Goal: Transaction & Acquisition: Purchase product/service

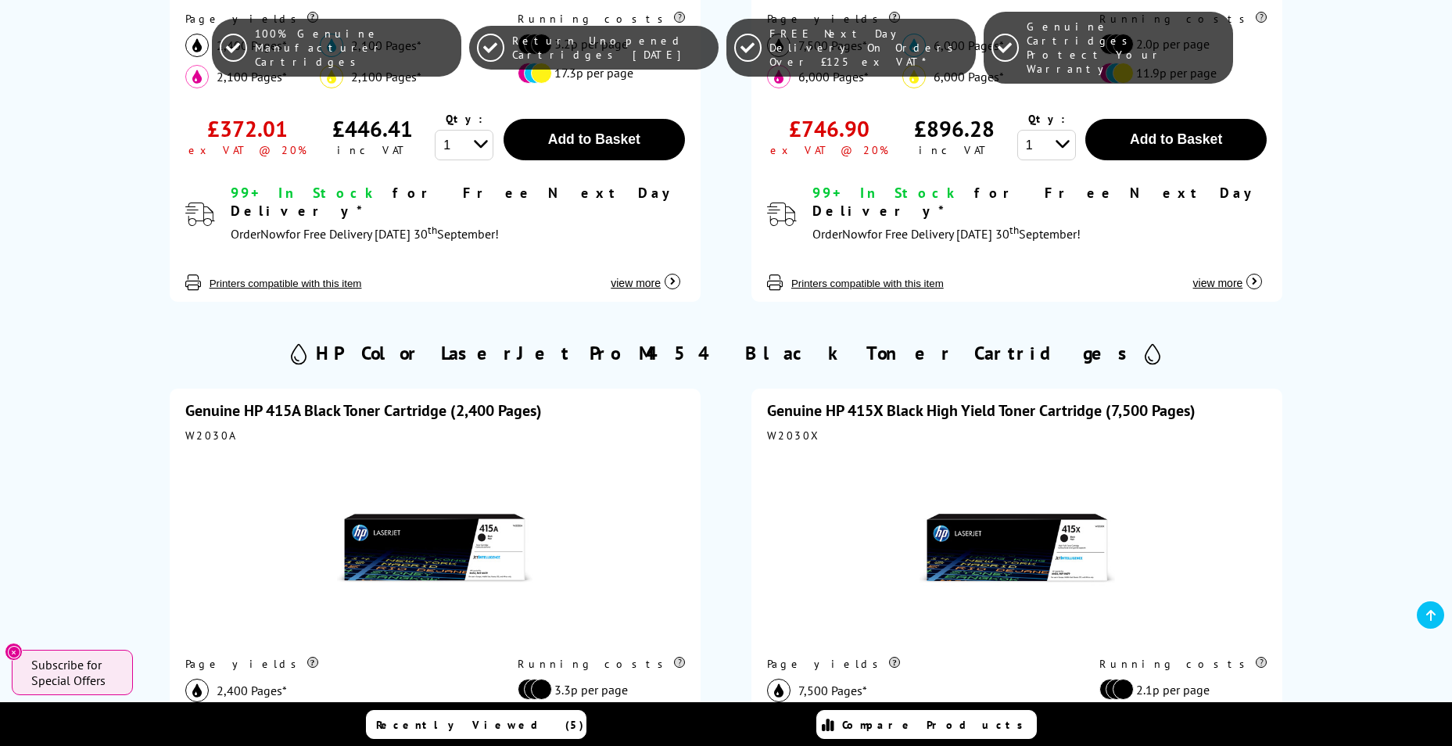
click at [210, 429] on div "W2030A" at bounding box center [435, 436] width 500 height 14
copy div "W2030A"
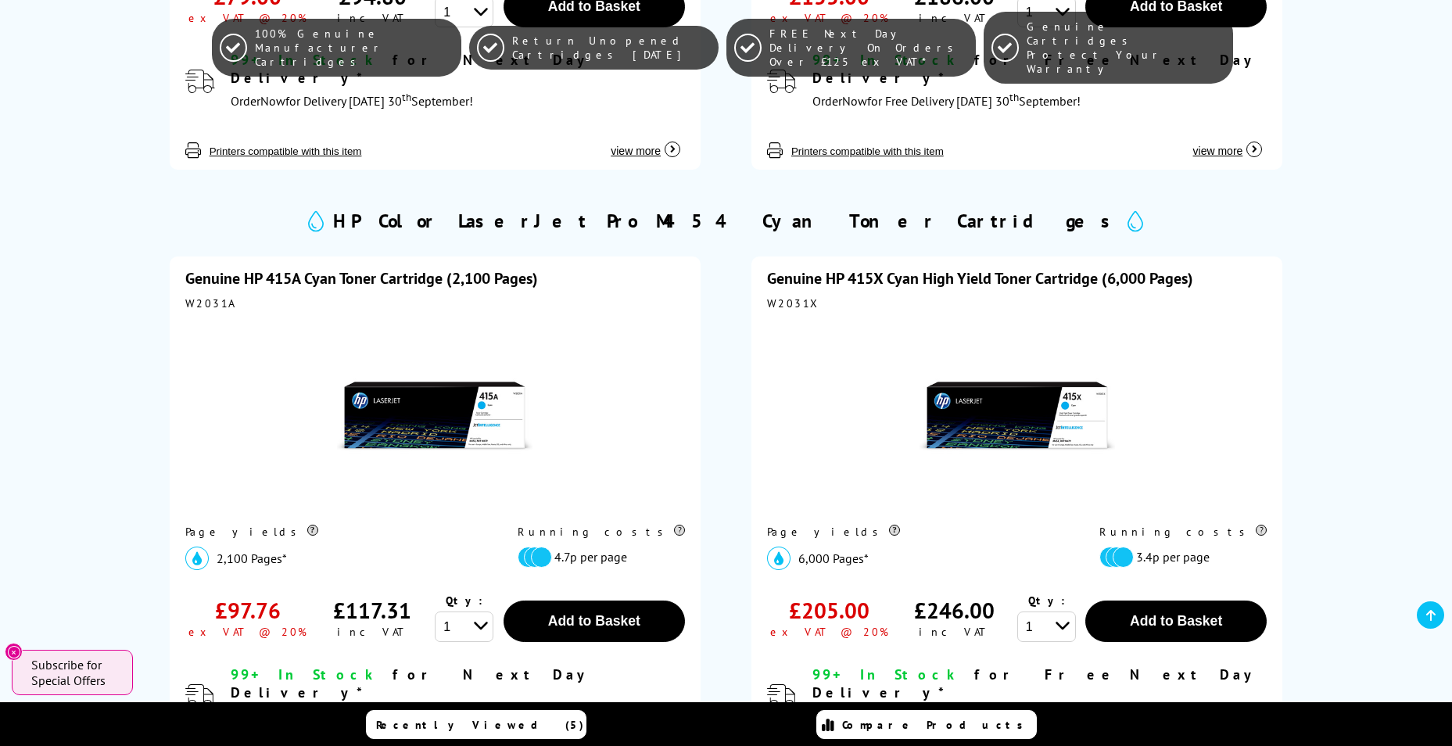
scroll to position [1564, 0]
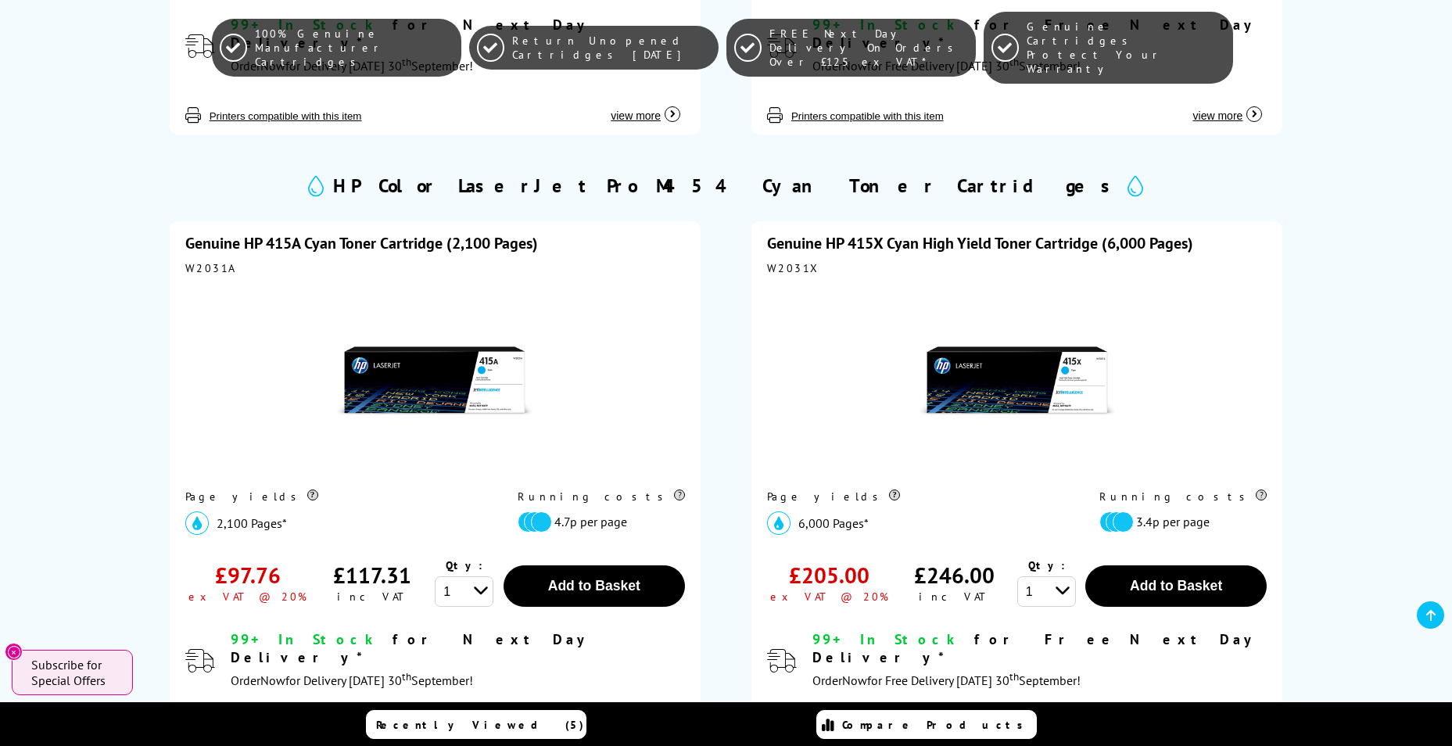
click at [209, 261] on div "W2031A" at bounding box center [435, 268] width 500 height 14
copy div "W2031A"
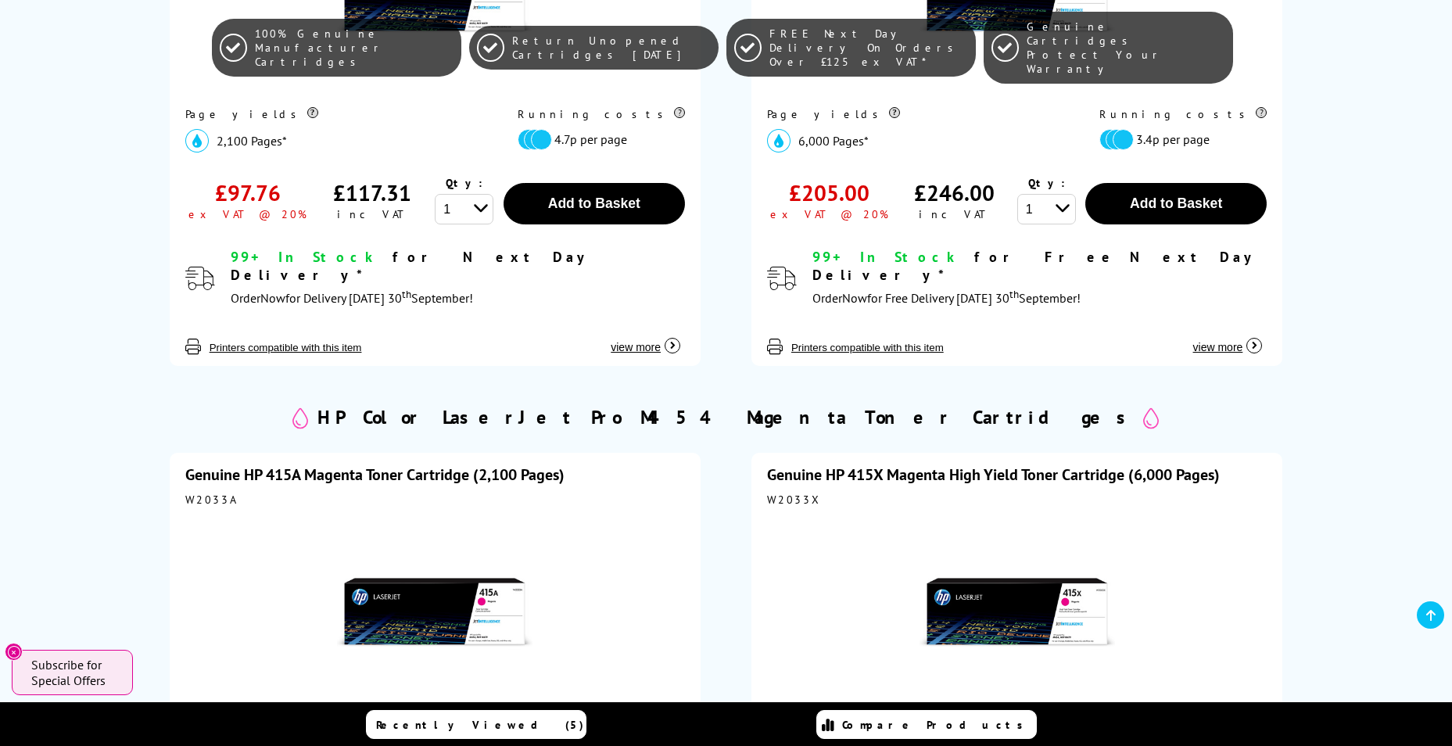
scroll to position [2034, 0]
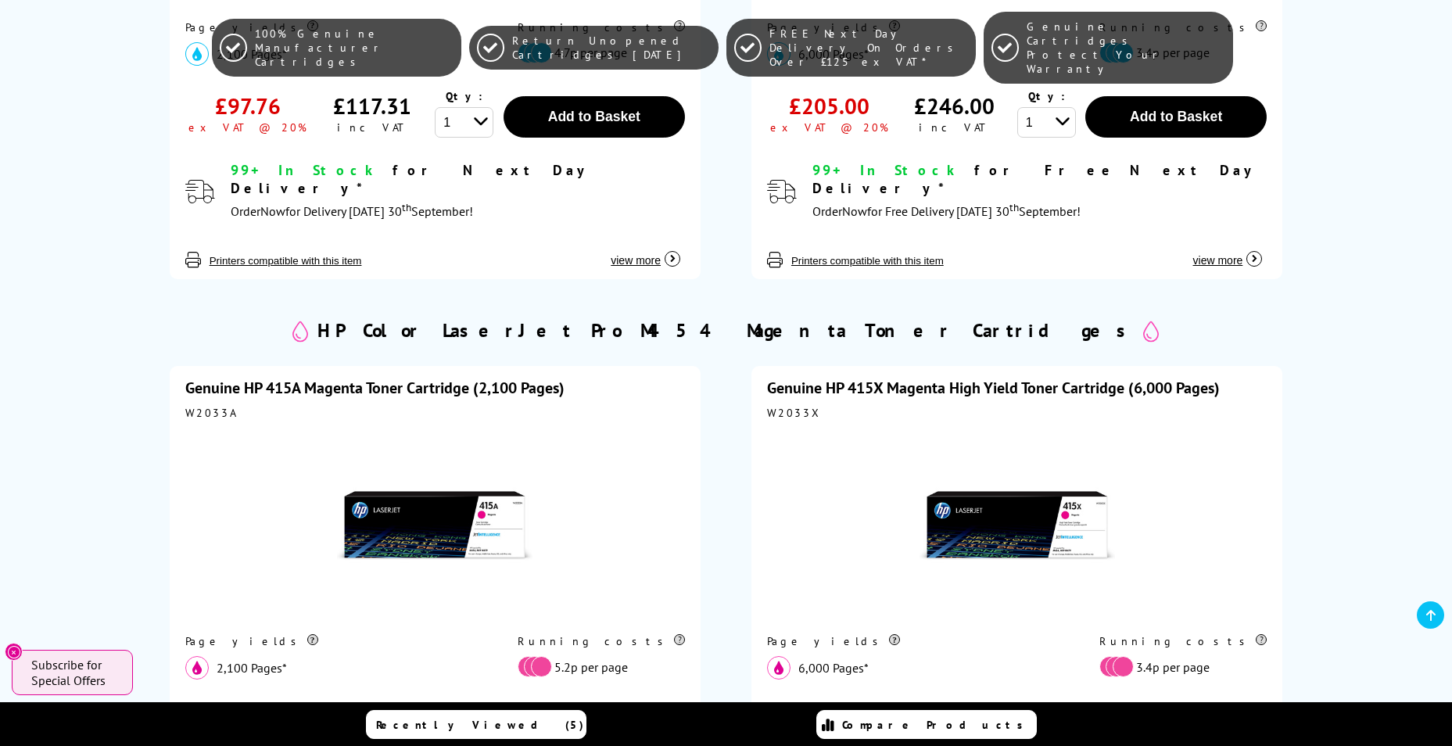
click at [213, 406] on div "W2033A" at bounding box center [435, 413] width 500 height 14
drag, startPoint x: 213, startPoint y: 357, endPoint x: 199, endPoint y: 357, distance: 14.1
copy div "W2033A"
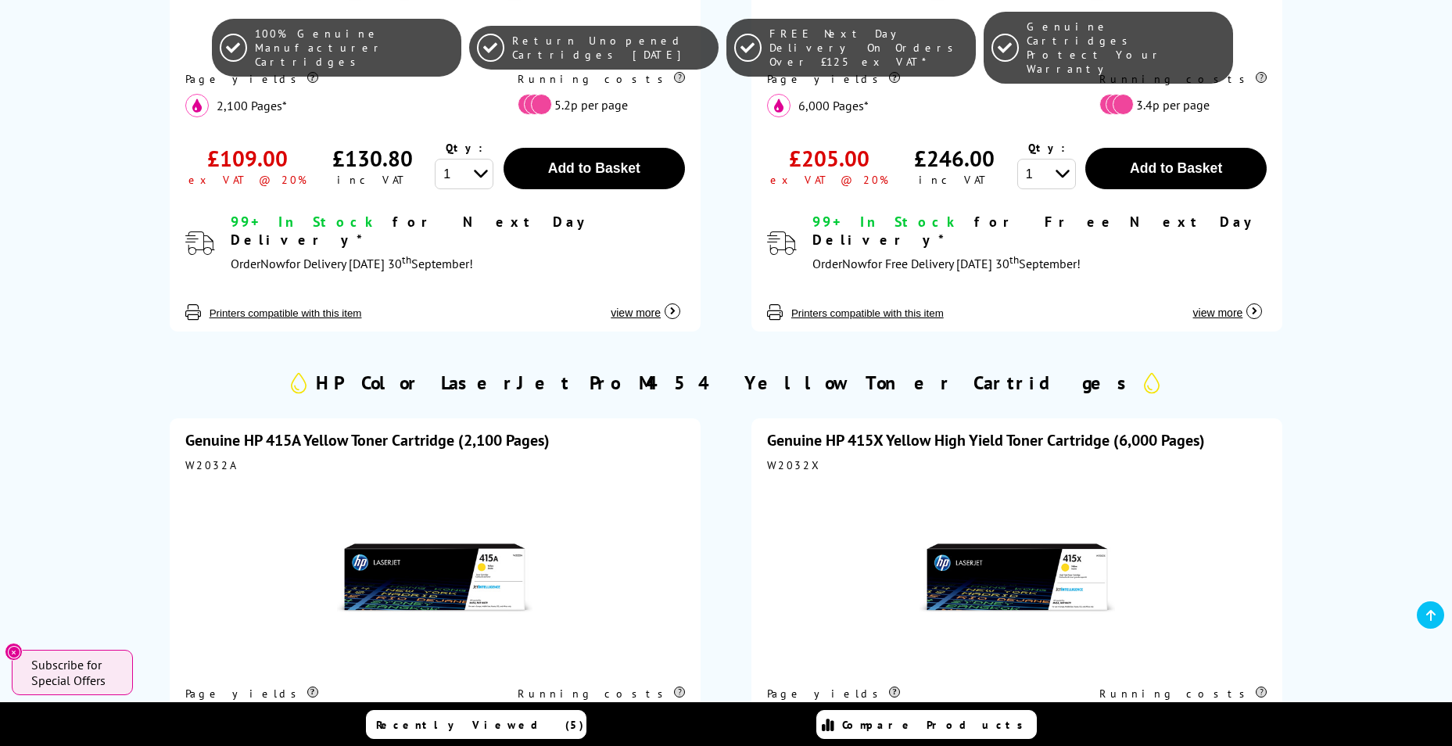
scroll to position [2738, 0]
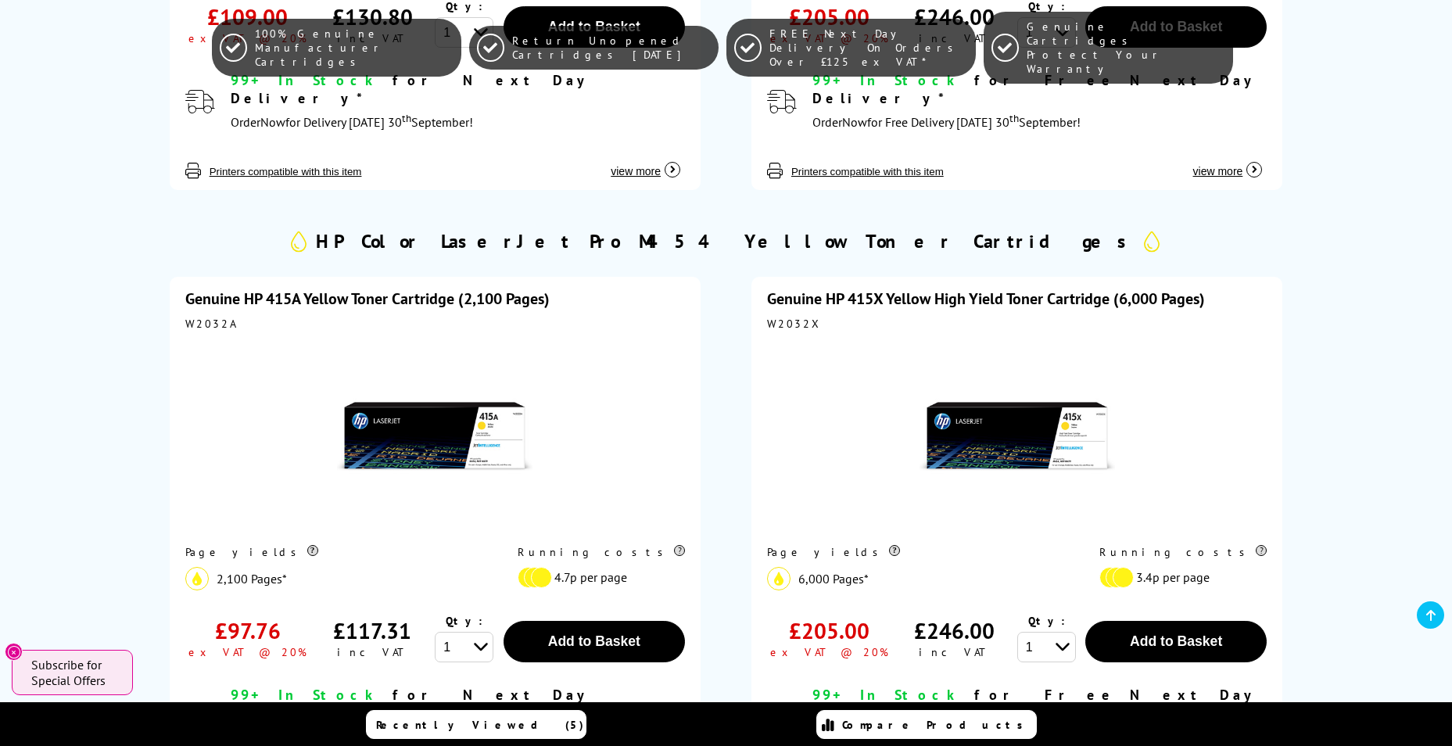
click at [201, 317] on div "W2032A" at bounding box center [435, 324] width 500 height 14
copy div "W2032A"
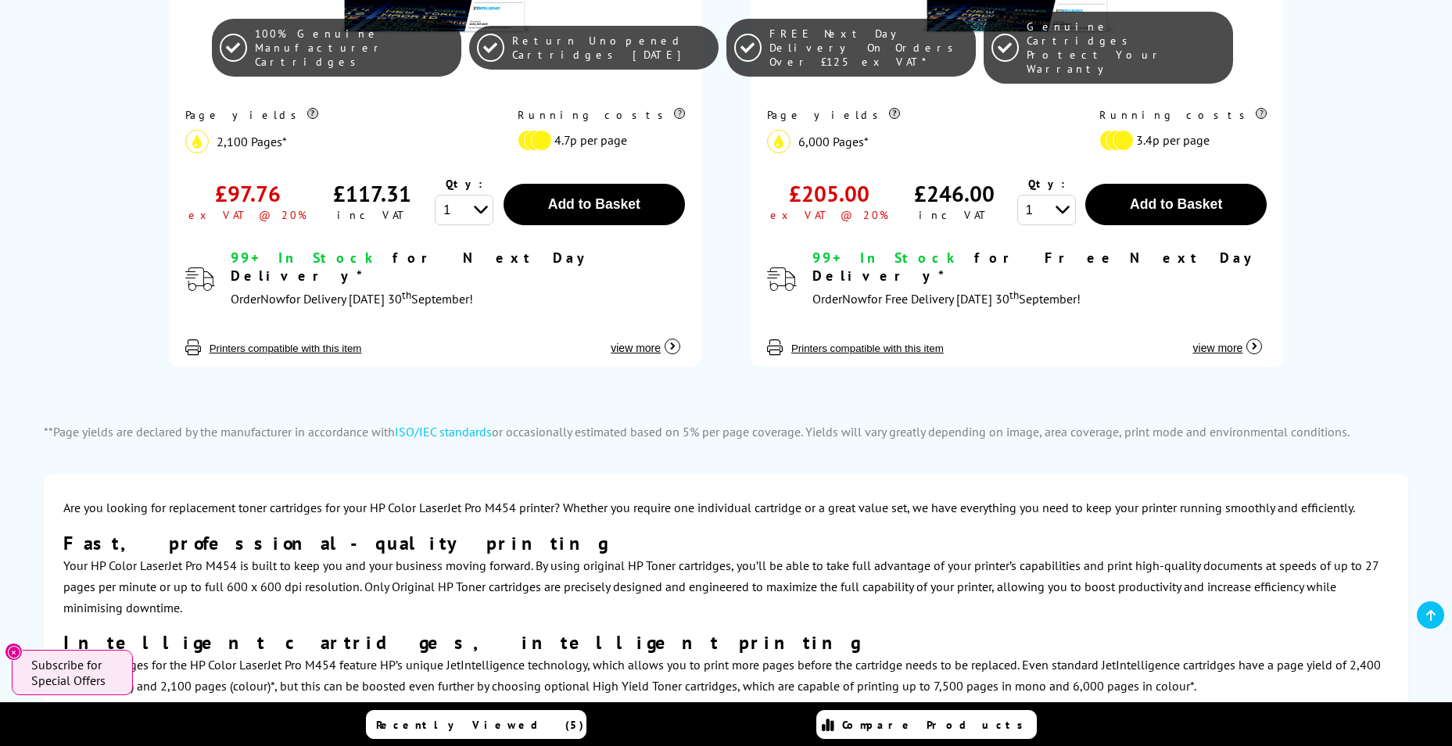
scroll to position [3285, 0]
